Goal: Task Accomplishment & Management: Use online tool/utility

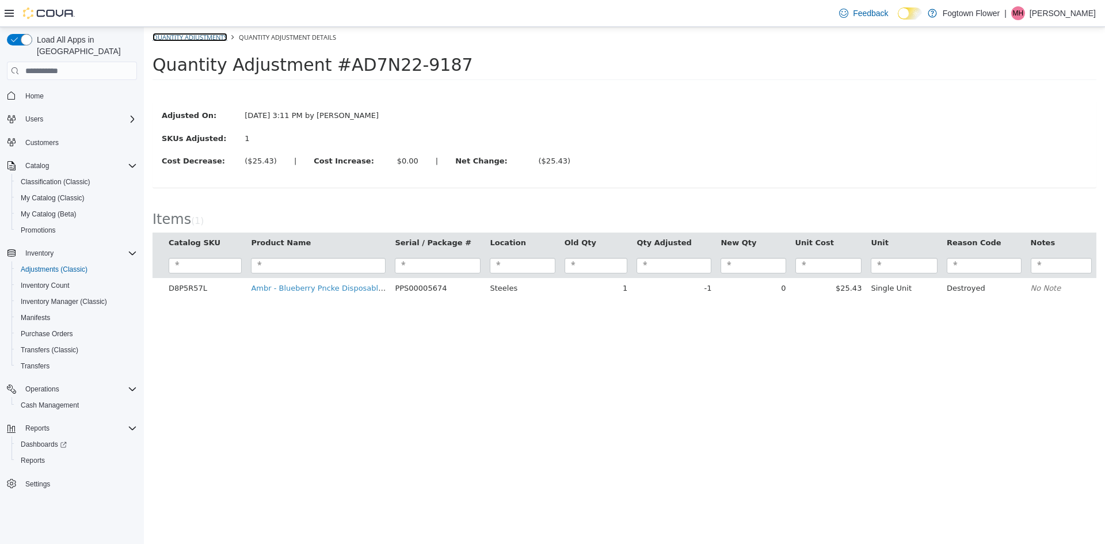
click at [194, 39] on link "Quantity Adjustments" at bounding box center [189, 37] width 75 height 9
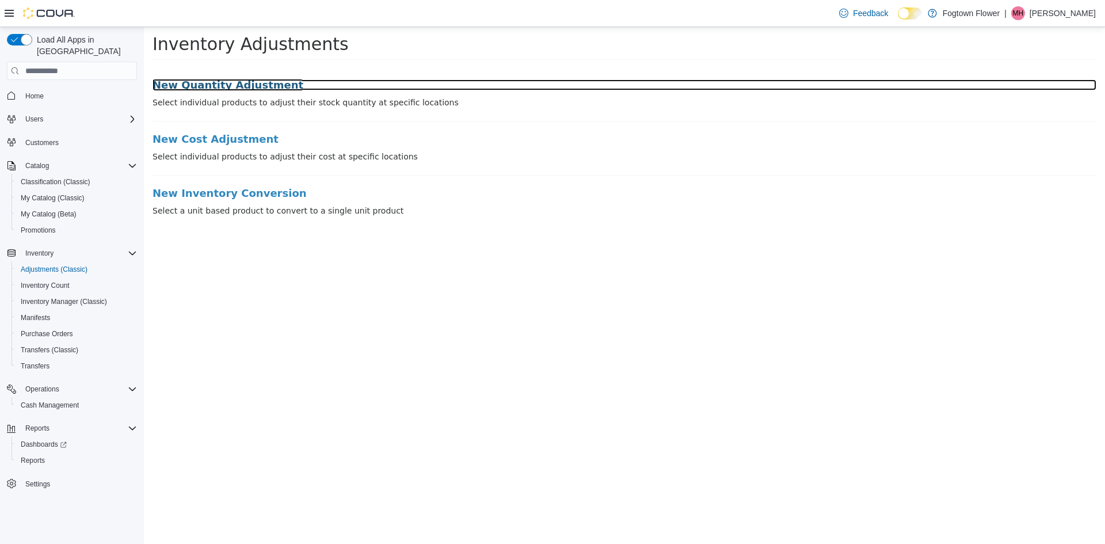
click at [221, 80] on h3 "New Quantity Adjustment" at bounding box center [624, 85] width 944 height 12
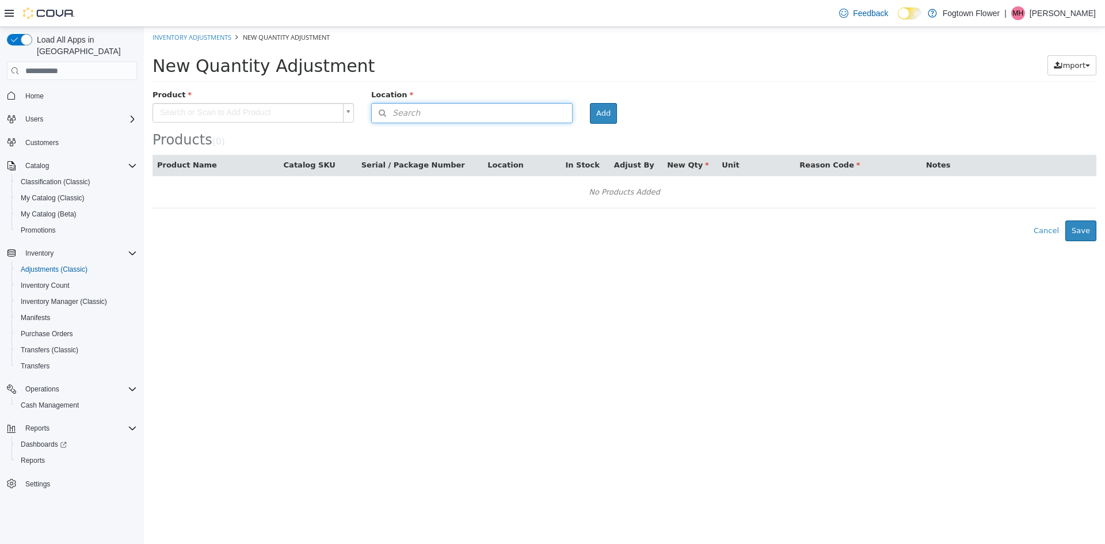
click at [427, 111] on button "Search" at bounding box center [471, 113] width 201 height 20
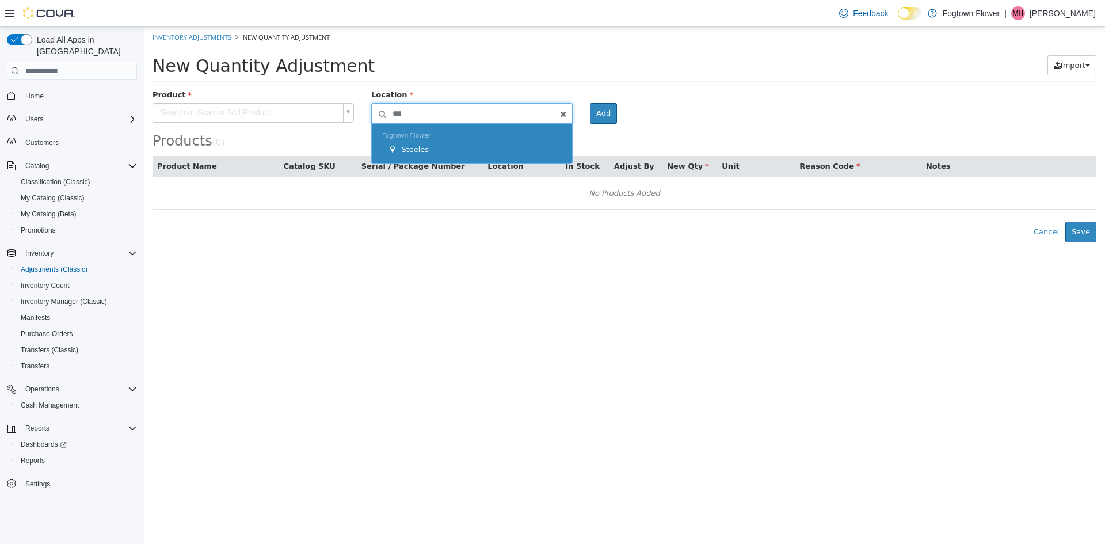
type input "***"
click at [426, 138] on div "Fogtown Flower Steeles" at bounding box center [472, 144] width 200 height 40
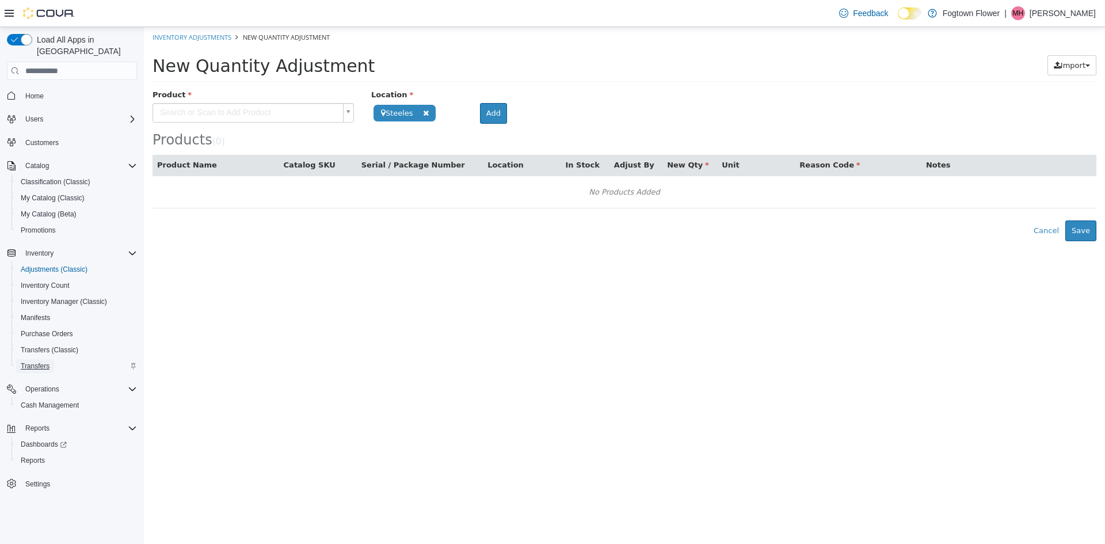
click at [46, 359] on span "Transfers" at bounding box center [35, 366] width 29 height 14
